Goal: Information Seeking & Learning: Find specific page/section

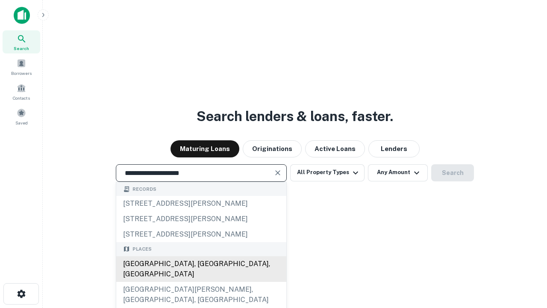
click at [201, 282] on div "[GEOGRAPHIC_DATA], [GEOGRAPHIC_DATA], [GEOGRAPHIC_DATA]" at bounding box center [201, 269] width 170 height 26
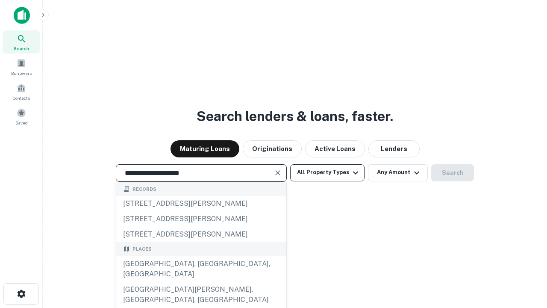
click at [328, 172] on button "All Property Types" at bounding box center [327, 172] width 74 height 17
type input "**********"
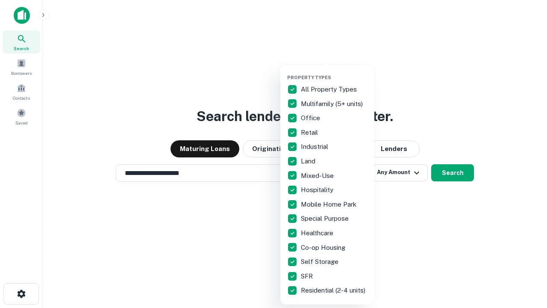
click at [334, 72] on button "button" at bounding box center [334, 72] width 94 height 0
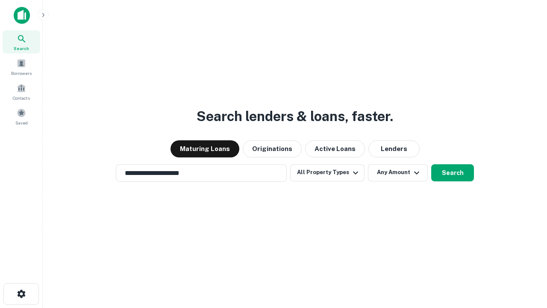
scroll to position [5, 103]
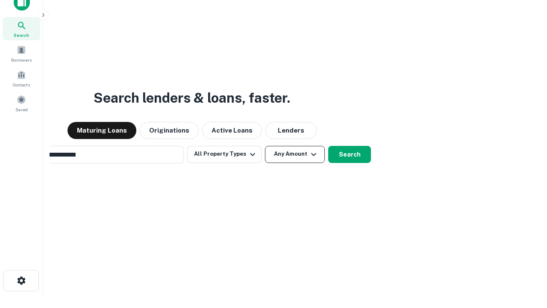
click at [265, 146] on button "Any Amount" at bounding box center [295, 154] width 60 height 17
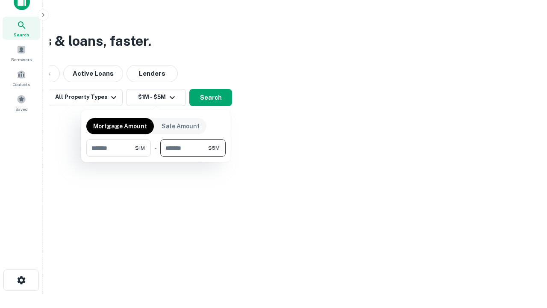
type input "*******"
click at [156, 156] on button "button" at bounding box center [155, 156] width 139 height 0
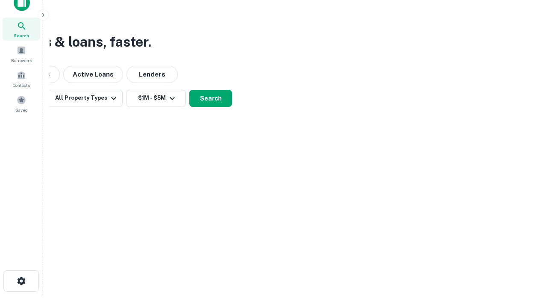
scroll to position [5, 158]
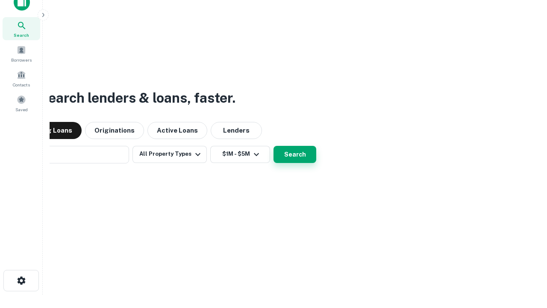
click at [274, 146] on button "Search" at bounding box center [295, 154] width 43 height 17
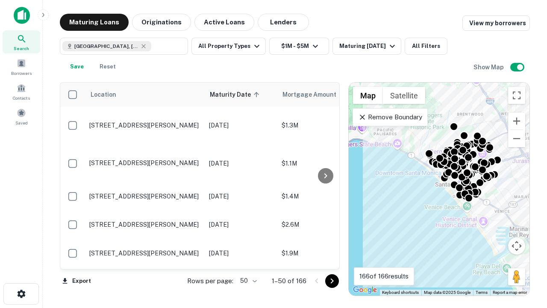
click at [247, 280] on body "Search Borrowers Contacts Saved Maturing Loans Originations Active Loans Lender…" at bounding box center [273, 154] width 547 height 308
click at [248, 259] on li "25" at bounding box center [247, 258] width 25 height 15
